Goal: Transaction & Acquisition: Subscribe to service/newsletter

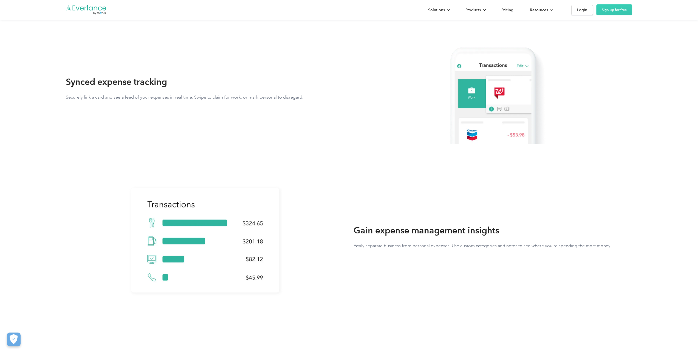
scroll to position [110, 0]
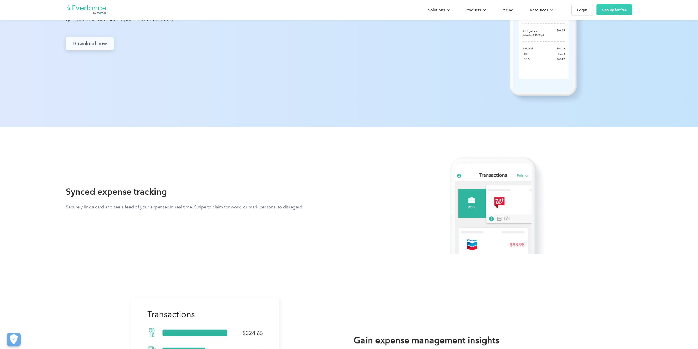
click at [93, 44] on link "Download now" at bounding box center [90, 43] width 48 height 13
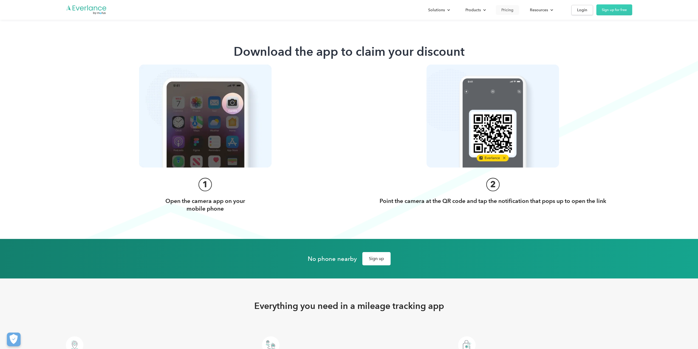
click at [509, 9] on div "Pricing" at bounding box center [507, 10] width 12 height 7
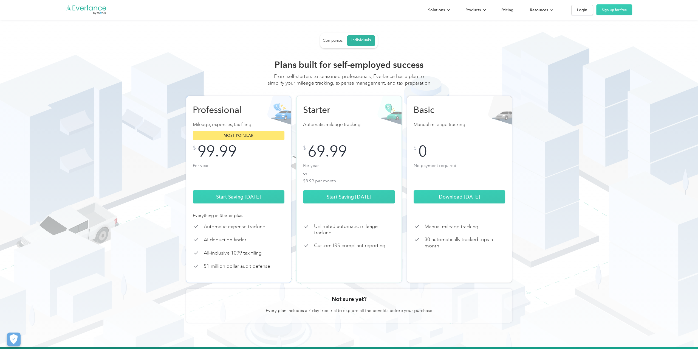
click at [331, 154] on div "69.99" at bounding box center [327, 151] width 39 height 12
click at [344, 138] on div "Most popular" at bounding box center [349, 135] width 92 height 9
click at [330, 38] on link "Companies" at bounding box center [333, 41] width 20 height 10
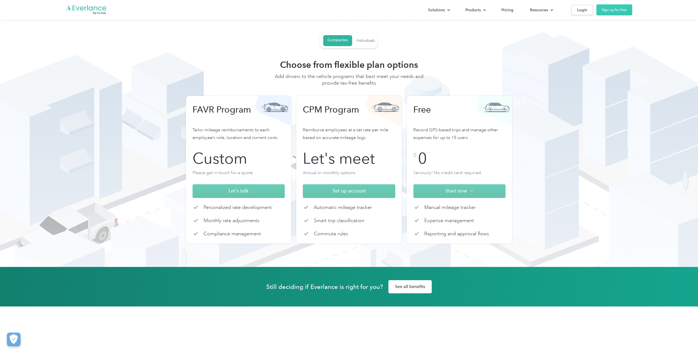
click at [370, 37] on link "Individuals" at bounding box center [365, 41] width 18 height 10
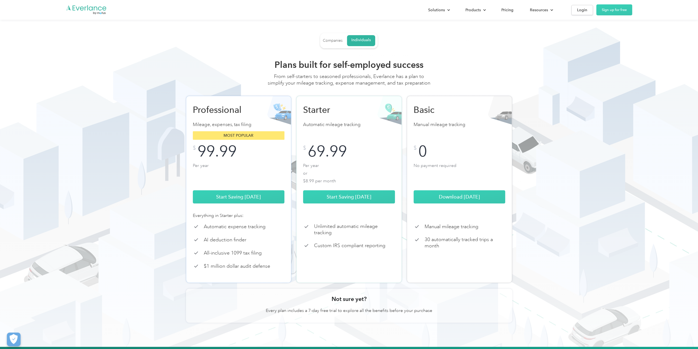
click at [328, 43] on link "Companies" at bounding box center [333, 41] width 20 height 10
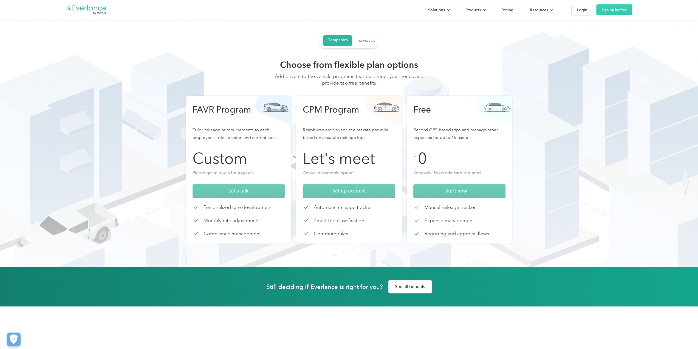
click at [356, 41] on div "Individuals" at bounding box center [365, 40] width 18 height 5
